Goal: Purchase product/service

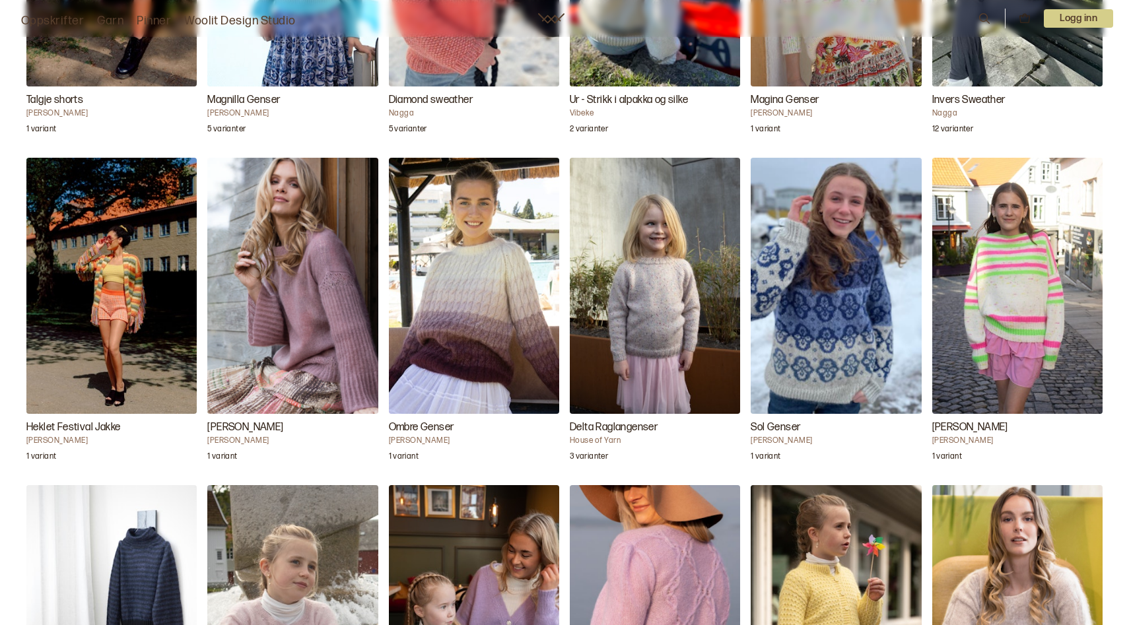
scroll to position [2535, 0]
click at [300, 307] on img "Heath Genser" at bounding box center [292, 285] width 170 height 256
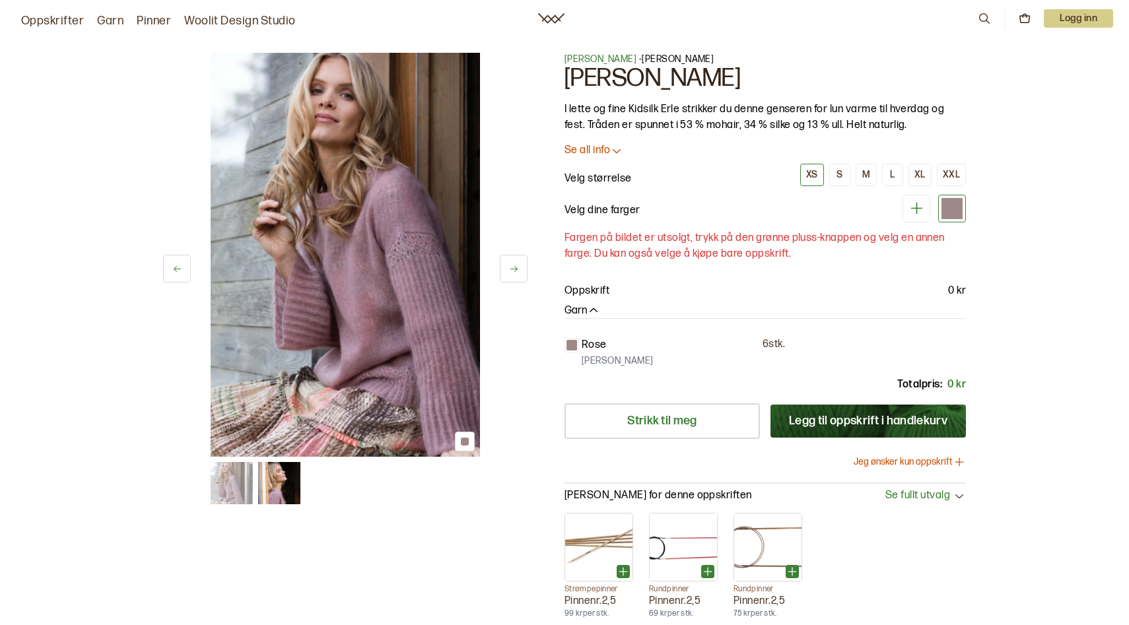
click at [515, 284] on div "1 av 2" at bounding box center [345, 255] width 364 height 404
click at [518, 271] on icon at bounding box center [514, 269] width 10 height 10
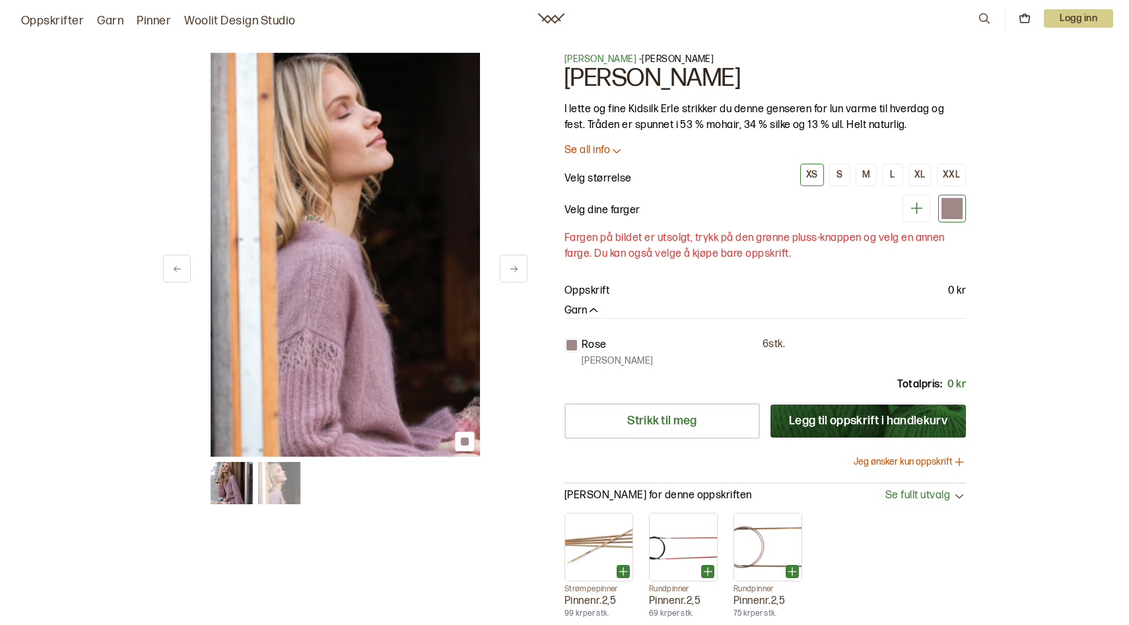
click at [518, 272] on button at bounding box center [514, 269] width 28 height 28
